Goal: Communication & Community: Answer question/provide support

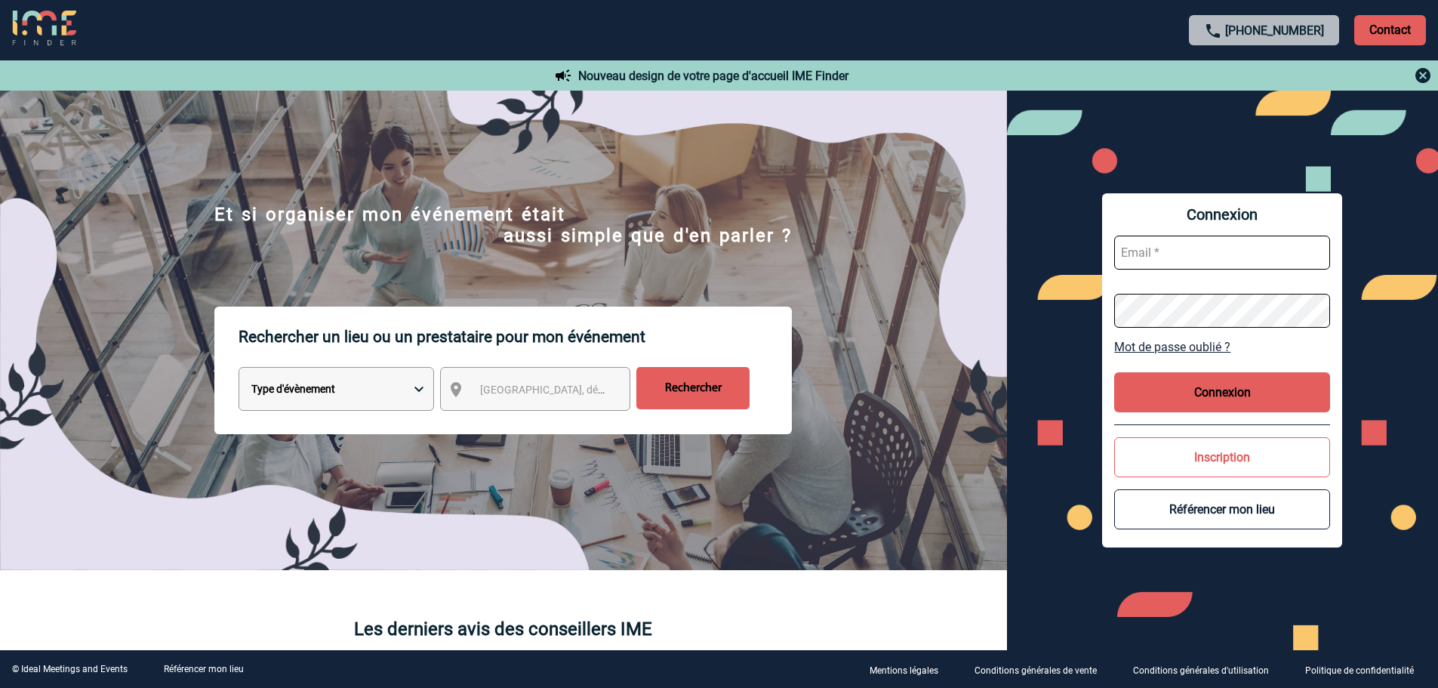
click at [1176, 262] on input "text" at bounding box center [1222, 253] width 216 height 34
type input "laura.remadna@sogeti.com"
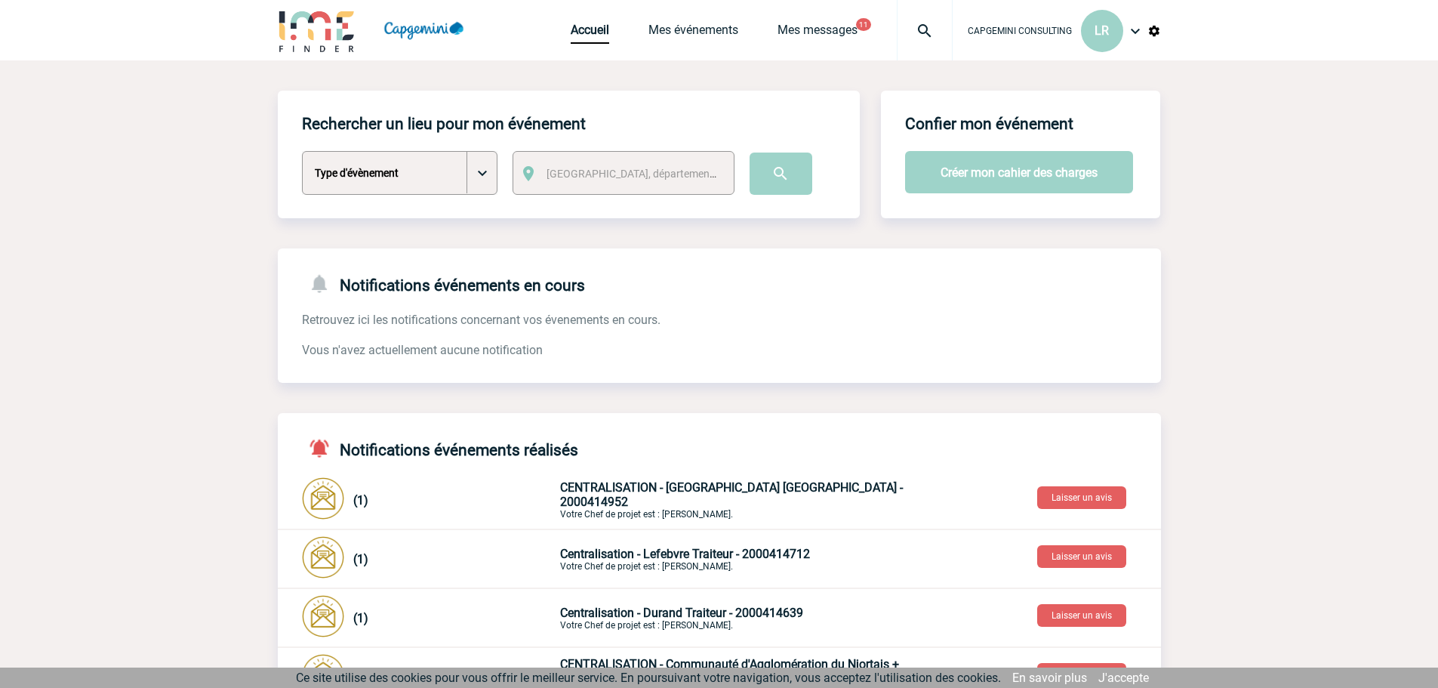
click at [1127, 35] on img at bounding box center [1135, 31] width 18 height 18
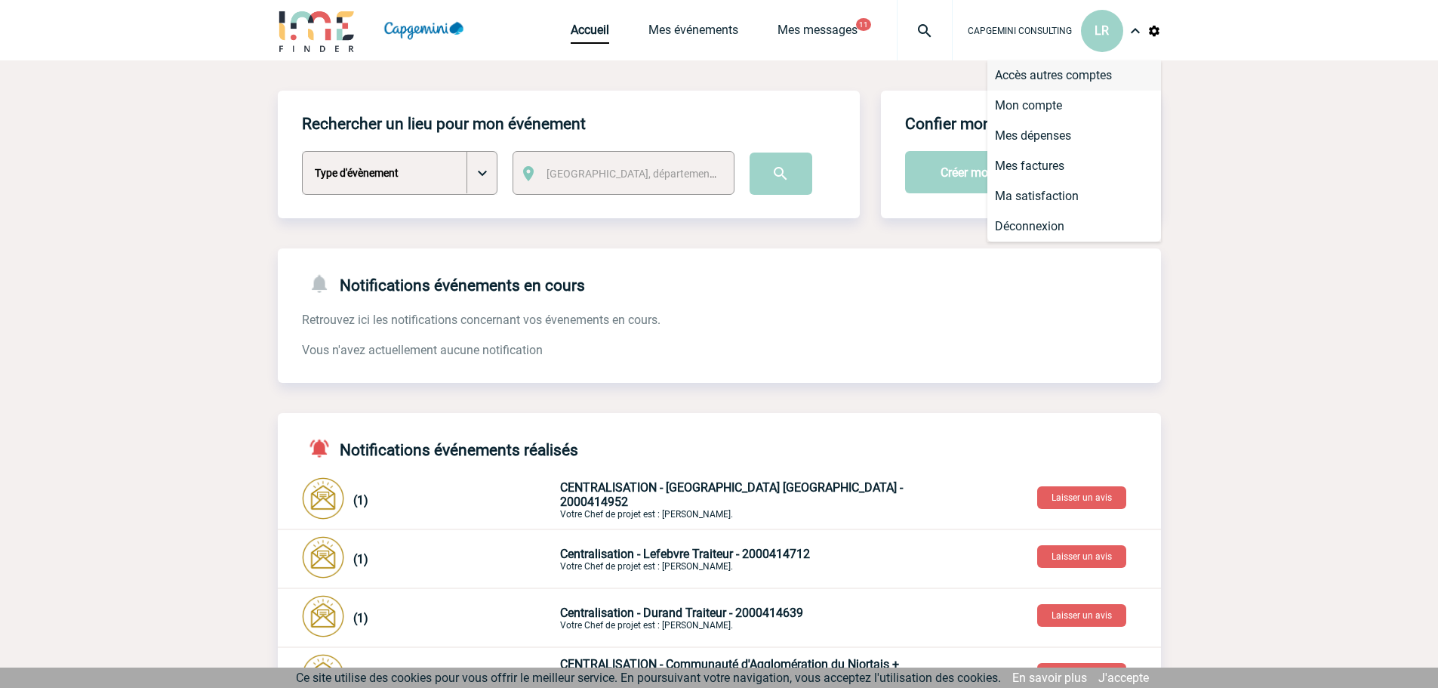
click at [1038, 77] on li "Accès autres comptes" at bounding box center [1074, 75] width 174 height 30
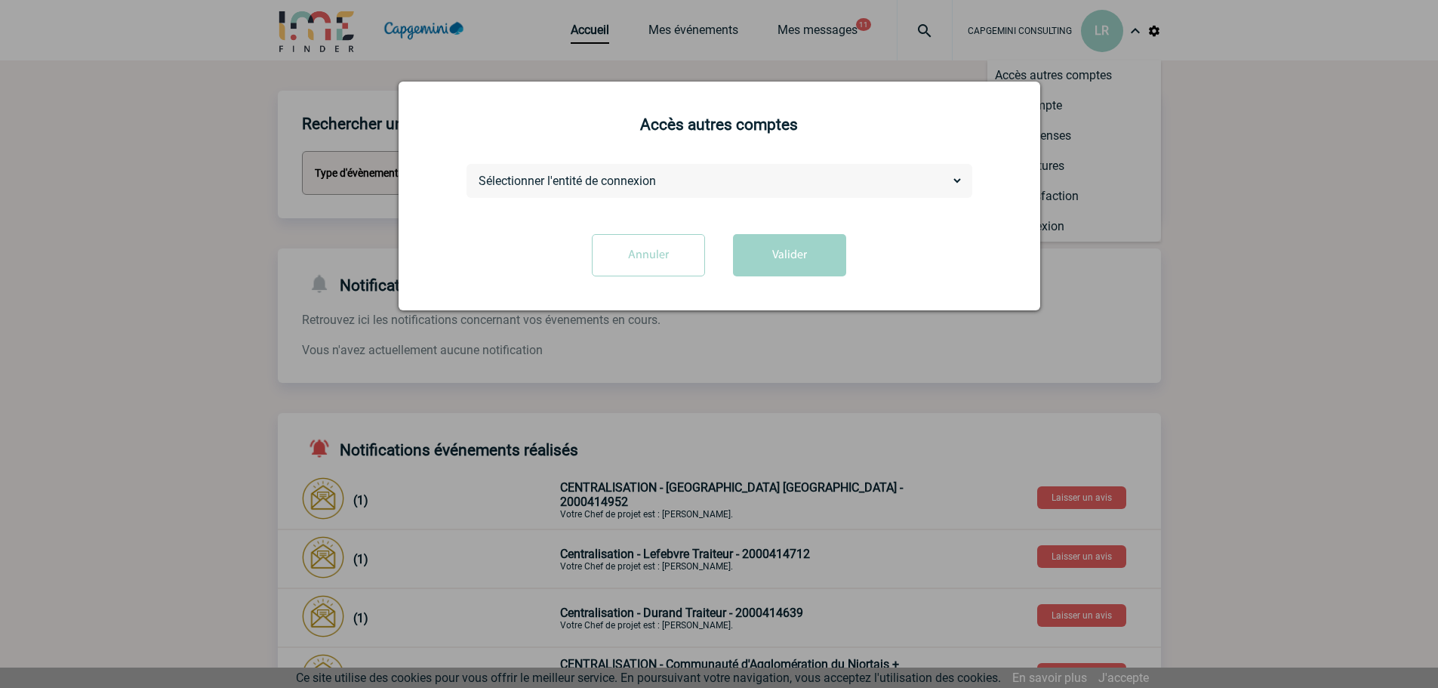
click at [670, 177] on select "Sélectionner l'entité de connexion CAPGEMINI TECHNOLOGY SERVICES" at bounding box center [720, 181] width 488 height 16
select select "101735"
click at [476, 174] on select "Sélectionner l'entité de connexion CAPGEMINI TECHNOLOGY SERVICES" at bounding box center [720, 181] width 488 height 16
click at [770, 265] on button "Valider" at bounding box center [789, 255] width 113 height 42
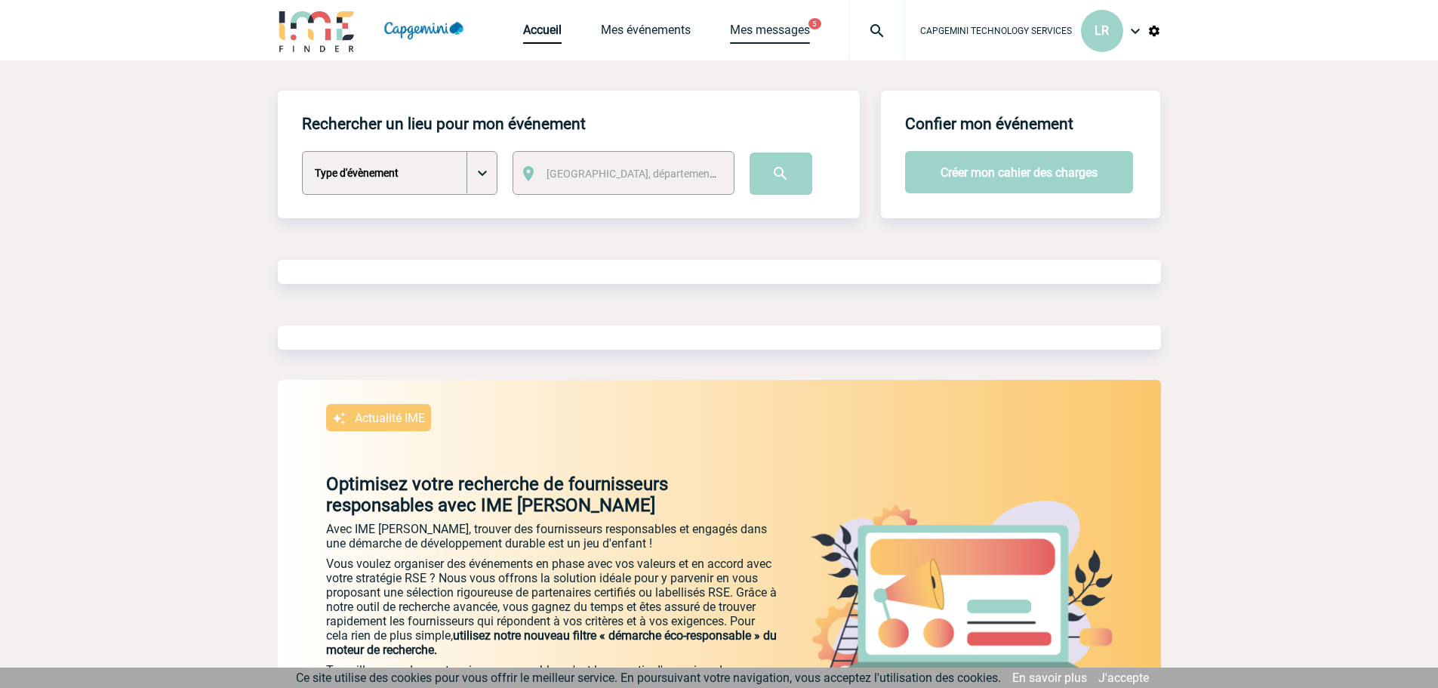
click at [769, 33] on link "Mes messages" at bounding box center [770, 33] width 80 height 21
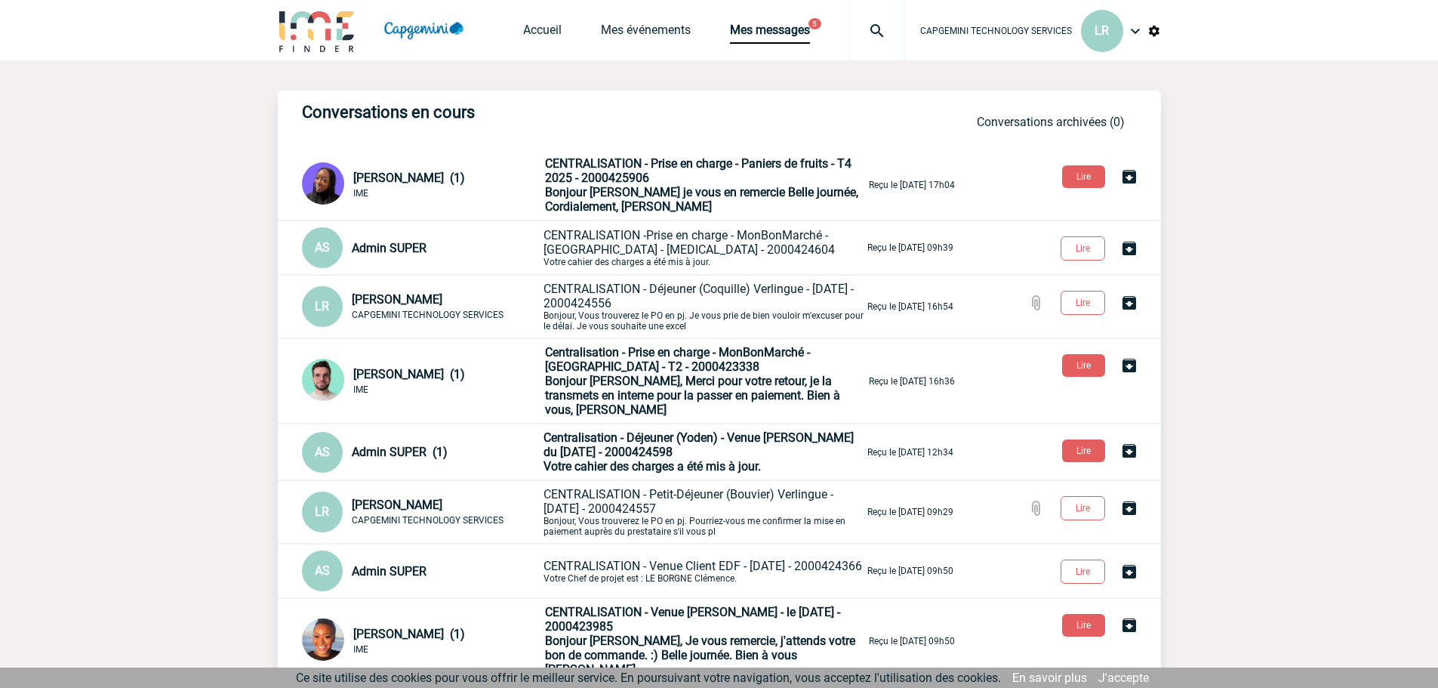
click at [710, 204] on p "CENTRALISATION - Prise en charge - Paniers de fruits - T4 2025 - 2000425906 Bon…" at bounding box center [705, 184] width 321 height 57
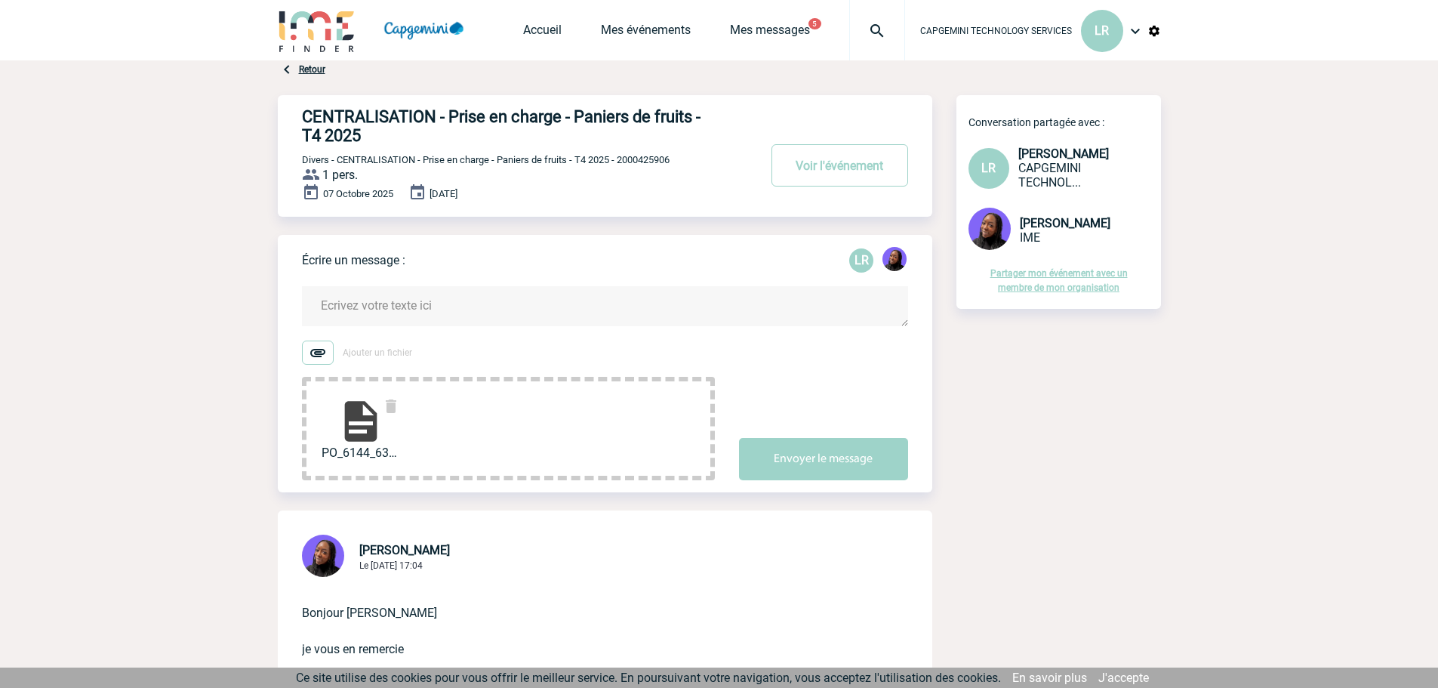
click at [408, 307] on textarea at bounding box center [605, 306] width 606 height 40
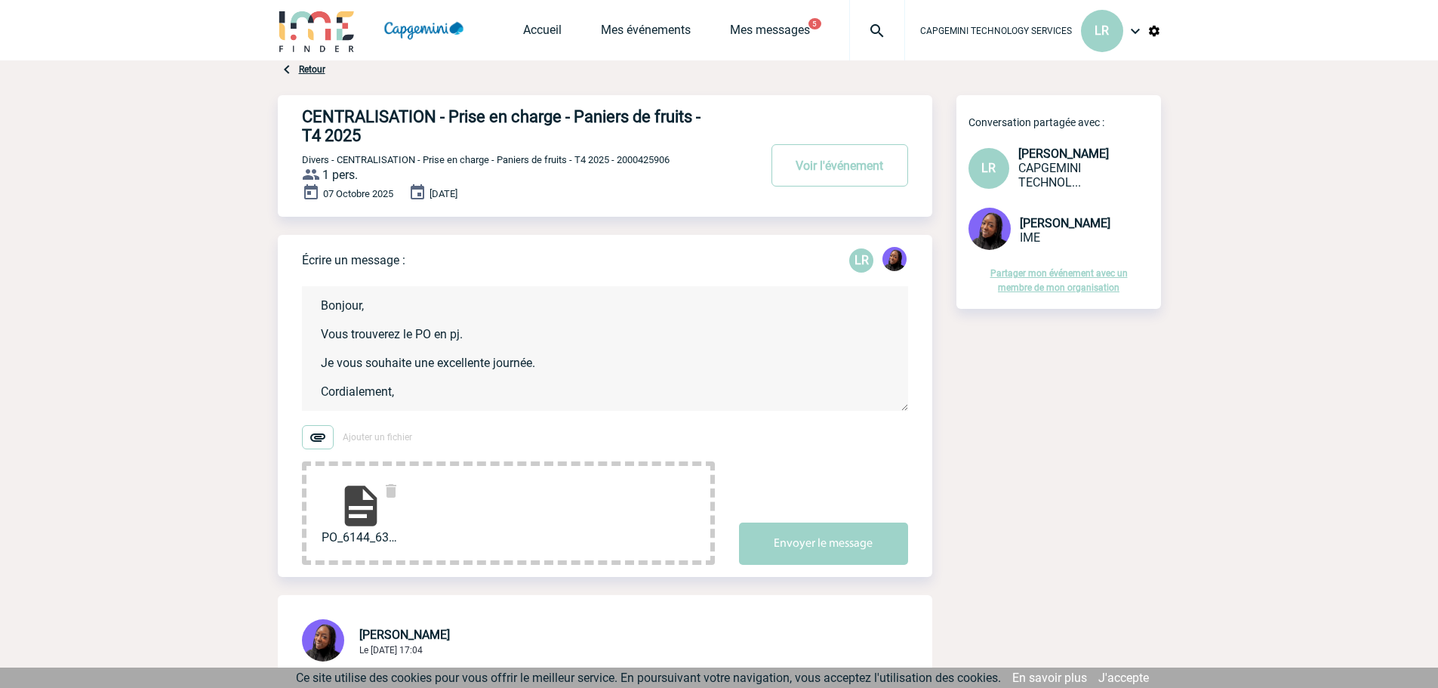
scroll to position [3, 0]
type textarea "Bonjour, Vous trouverez le PO en pj. Je vous souhaite une excellente journée. C…"
click at [765, 544] on button "Envoyer le message" at bounding box center [823, 543] width 169 height 42
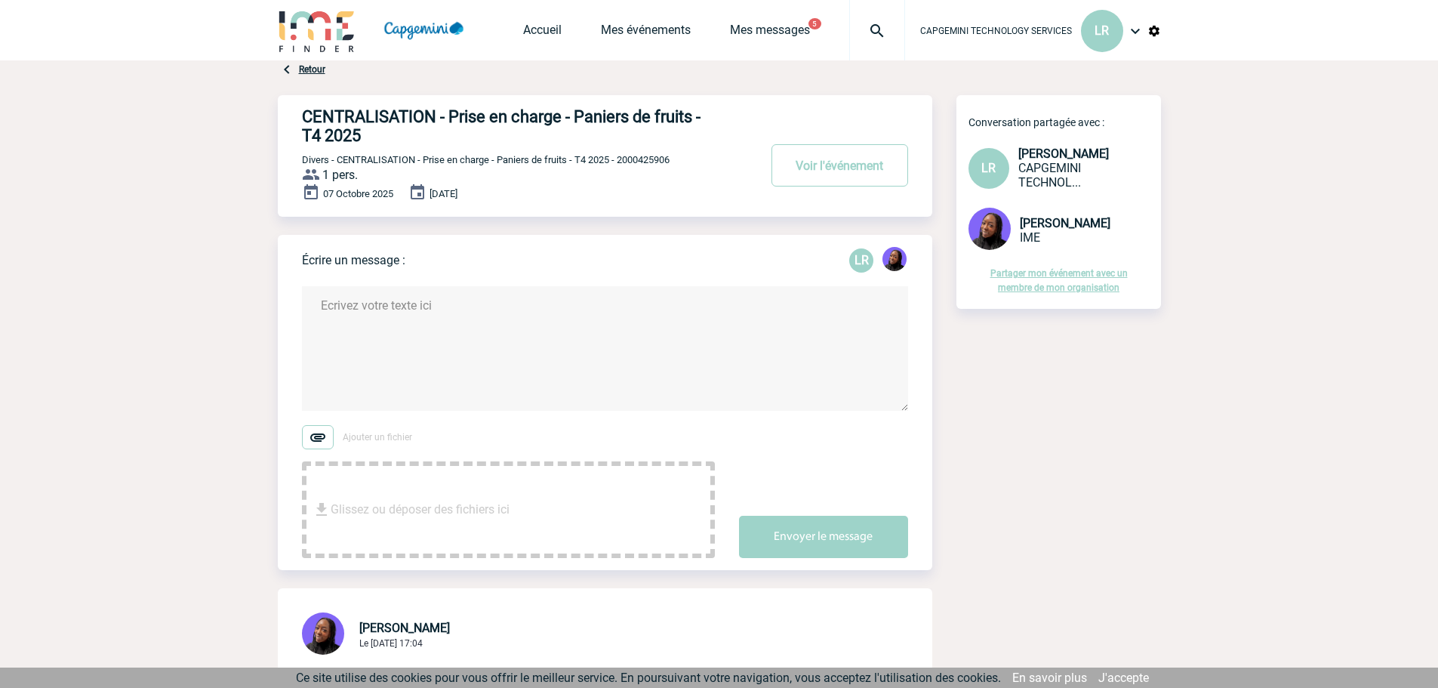
scroll to position [0, 0]
click at [793, 19] on div "Accueil Mes événements Mes messages 5 Projet, client Projet, client" at bounding box center [714, 30] width 382 height 60
click at [786, 35] on link "Mes messages" at bounding box center [770, 33] width 80 height 21
